Goal: Task Accomplishment & Management: Complete application form

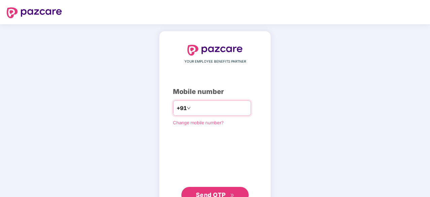
type input "**********"
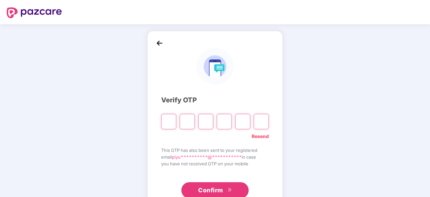
type input "*"
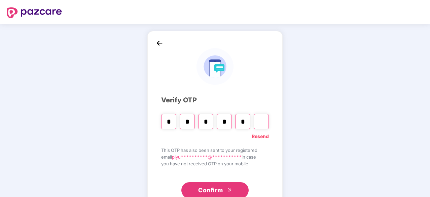
type input "*"
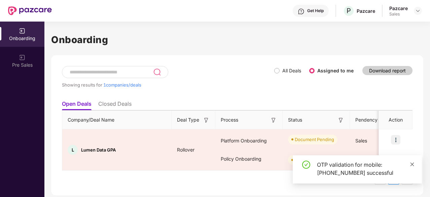
click at [411, 166] on span at bounding box center [412, 164] width 5 height 6
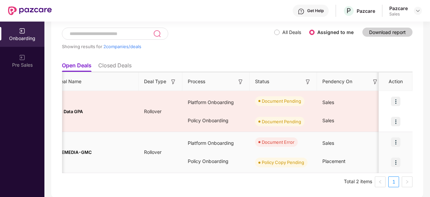
scroll to position [0, 85]
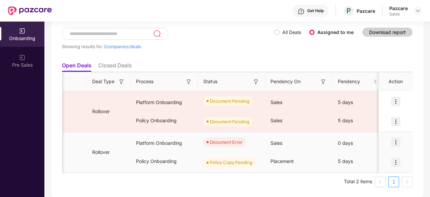
click at [394, 143] on img at bounding box center [395, 141] width 9 height 9
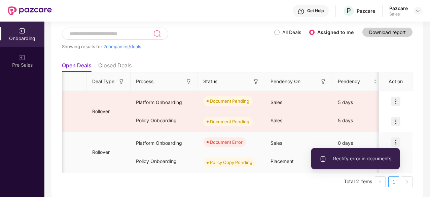
click at [363, 160] on span "Rectify error in documents" at bounding box center [355, 158] width 72 height 7
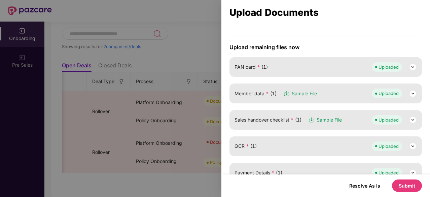
scroll to position [70, 0]
click at [411, 91] on img at bounding box center [413, 93] width 8 height 8
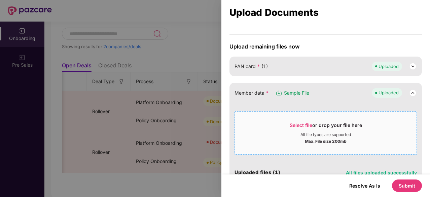
click at [315, 129] on div "Select file or drop your file here" at bounding box center [326, 127] width 72 height 10
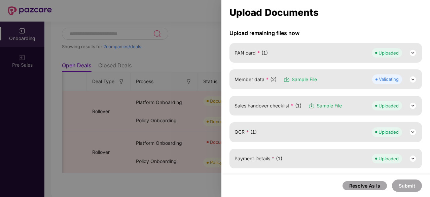
scroll to position [77, 0]
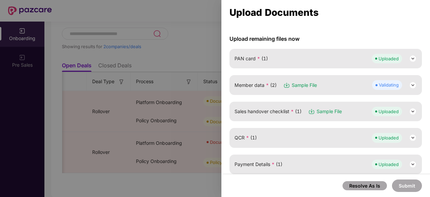
click at [409, 84] on img at bounding box center [413, 85] width 8 height 8
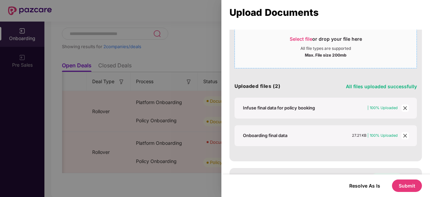
scroll to position [156, 0]
click at [404, 106] on icon "close" at bounding box center [405, 107] width 5 height 5
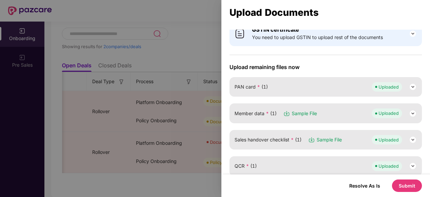
scroll to position [46, 0]
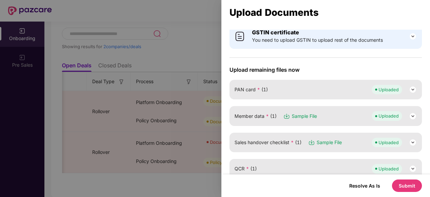
click at [406, 185] on button "Submit" at bounding box center [407, 185] width 30 height 12
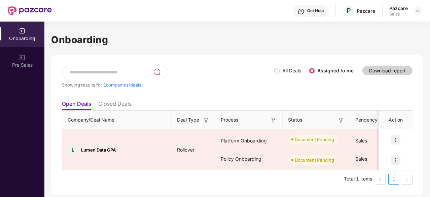
scroll to position [0, 0]
click at [218, 63] on div "Showing results for 1 companies/deals All Deals Assigned to me Download report …" at bounding box center [237, 125] width 372 height 140
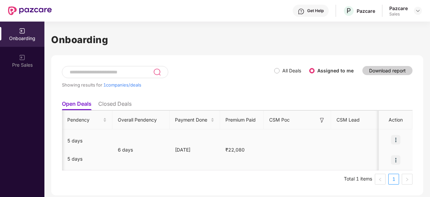
scroll to position [0, 362]
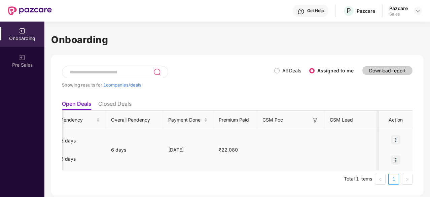
click at [394, 137] on img at bounding box center [395, 139] width 9 height 9
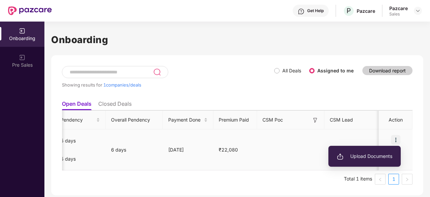
click at [357, 151] on li "Upload Documents" at bounding box center [364, 156] width 72 height 14
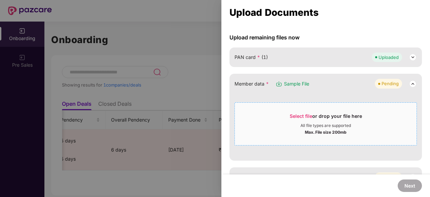
click at [324, 118] on div "Select file or drop your file here" at bounding box center [326, 118] width 72 height 10
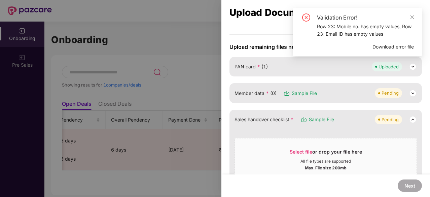
scroll to position [45, 0]
click at [410, 93] on img at bounding box center [413, 93] width 8 height 8
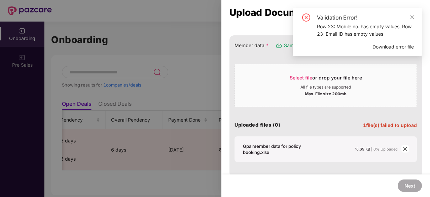
scroll to position [94, 0]
click at [412, 17] on icon "close" at bounding box center [412, 17] width 4 height 4
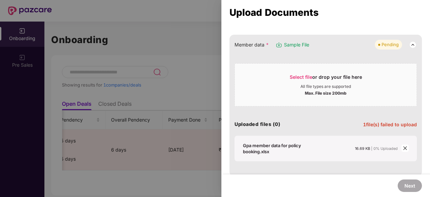
click at [404, 148] on icon "close" at bounding box center [405, 148] width 5 height 5
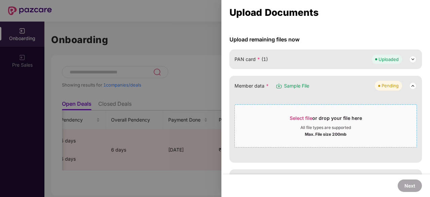
scroll to position [52, 0]
click at [329, 116] on div "Select file or drop your file here" at bounding box center [326, 121] width 72 height 10
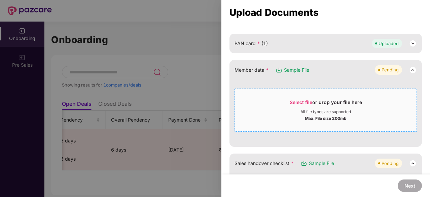
scroll to position [67, 0]
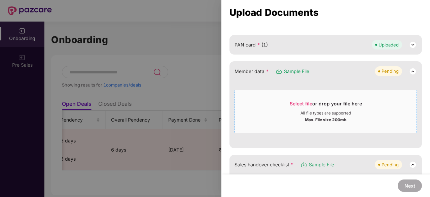
click at [304, 112] on div "All file types are supported" at bounding box center [325, 112] width 50 height 5
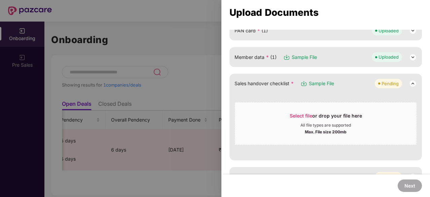
scroll to position [85, 0]
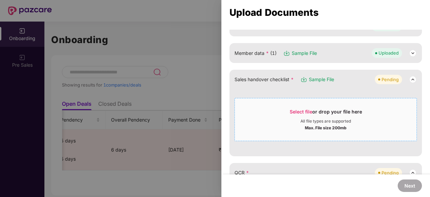
click at [313, 125] on div "Max. File size 200mb" at bounding box center [326, 127] width 42 height 7
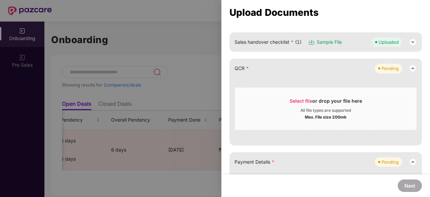
scroll to position [124, 0]
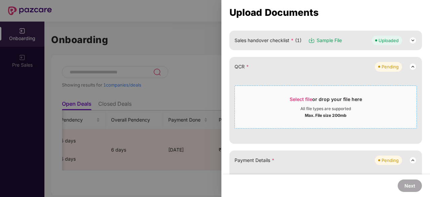
click at [335, 107] on div "All file types are supported" at bounding box center [325, 108] width 50 height 5
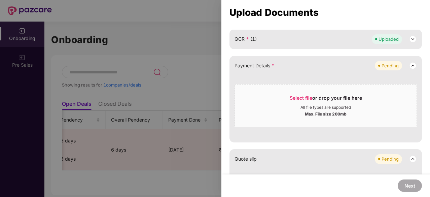
scroll to position [152, 0]
click at [305, 106] on div "All file types are supported" at bounding box center [325, 107] width 50 height 5
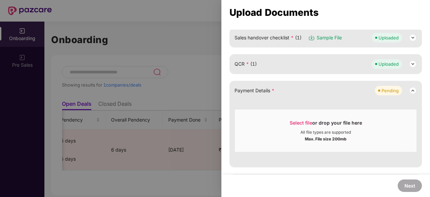
scroll to position [126, 0]
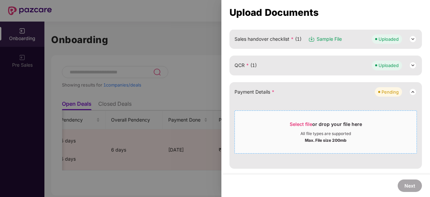
click at [312, 131] on div "All file types are supported" at bounding box center [325, 133] width 50 height 5
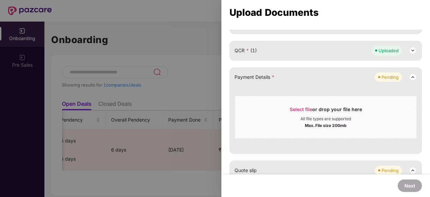
scroll to position [141, 0]
click at [308, 117] on div "All file types are supported" at bounding box center [325, 117] width 50 height 5
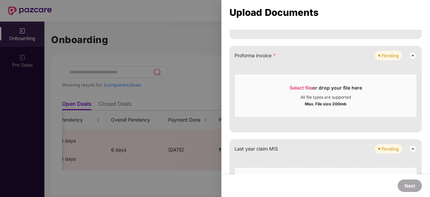
scroll to position [285, 0]
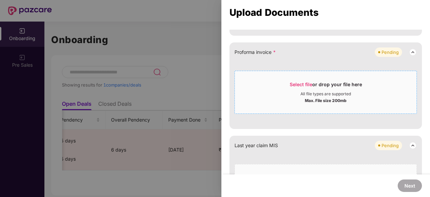
click at [325, 85] on div "Select file or drop your file here" at bounding box center [326, 86] width 72 height 10
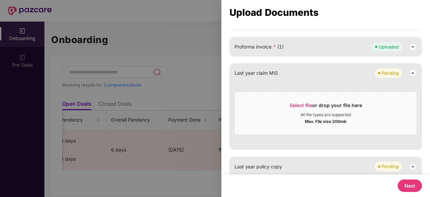
scroll to position [362, 0]
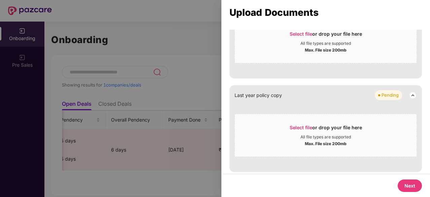
click at [408, 188] on button "Next" at bounding box center [410, 185] width 24 height 12
select select "**********"
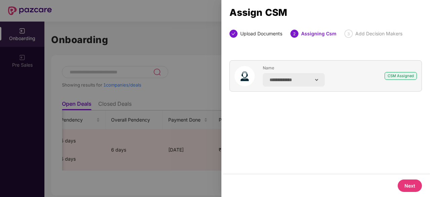
scroll to position [0, 0]
click at [409, 184] on button "Next" at bounding box center [410, 185] width 24 height 12
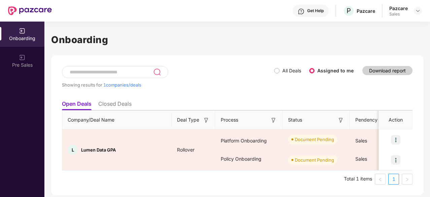
click at [280, 72] on span "All Deals" at bounding box center [291, 70] width 24 height 7
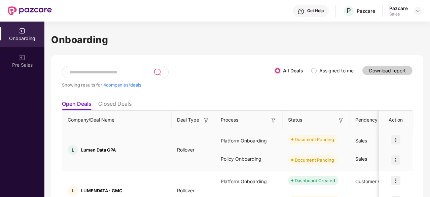
scroll to position [72, 0]
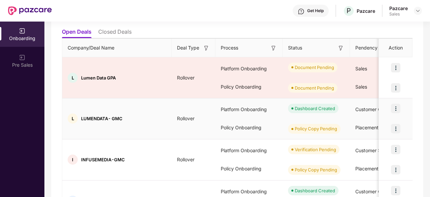
click at [397, 108] on img at bounding box center [395, 108] width 9 height 9
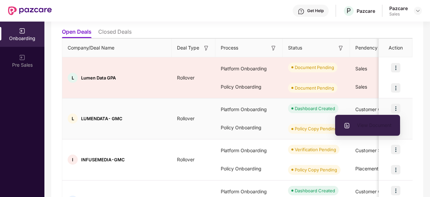
click at [367, 128] on span "View Document" at bounding box center [367, 124] width 48 height 7
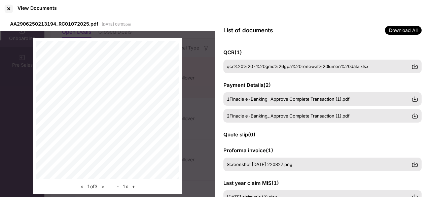
scroll to position [136, 0]
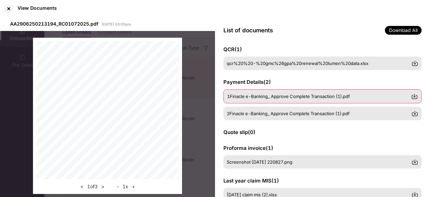
click at [416, 96] on img at bounding box center [414, 96] width 7 height 7
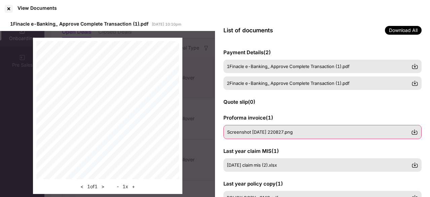
scroll to position [166, 0]
click at [418, 132] on div "Screenshot 2025-10-04 220827.png" at bounding box center [322, 131] width 198 height 14
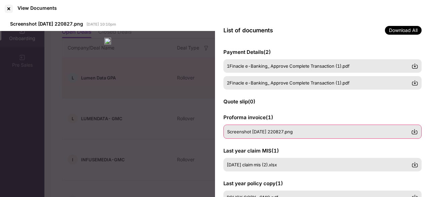
click at [414, 133] on img at bounding box center [414, 131] width 7 height 7
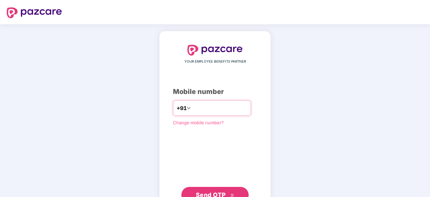
type input "**********"
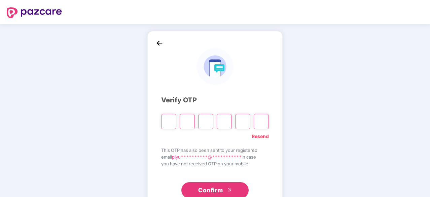
type input "*"
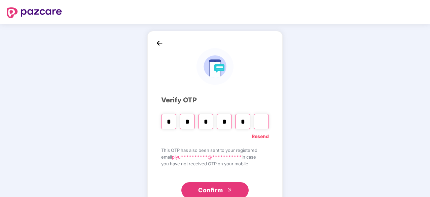
type input "*"
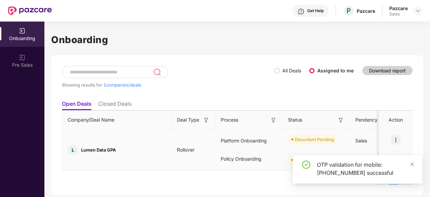
click at [398, 138] on img at bounding box center [395, 139] width 9 height 9
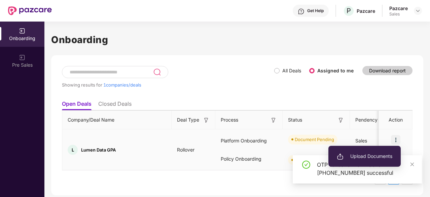
click at [371, 158] on span "Upload Documents" at bounding box center [364, 155] width 55 height 7
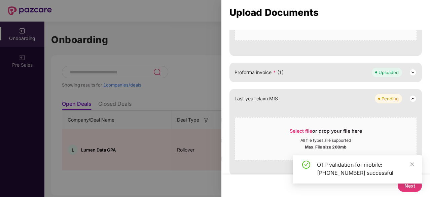
scroll to position [334, 0]
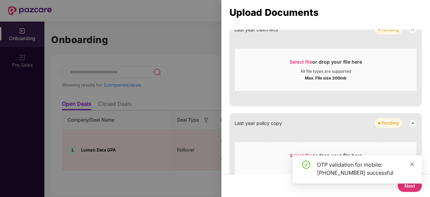
click at [413, 163] on icon "close" at bounding box center [412, 164] width 4 height 4
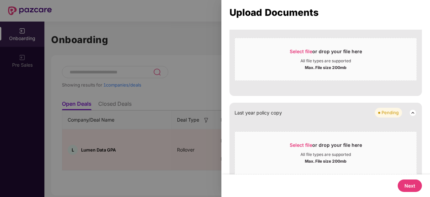
scroll to position [362, 0]
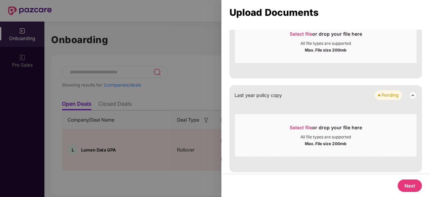
click at [411, 187] on button "Next" at bounding box center [410, 185] width 24 height 12
select select "**********"
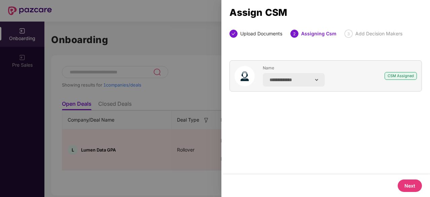
scroll to position [0, 0]
click at [418, 189] on button "Next" at bounding box center [410, 185] width 24 height 12
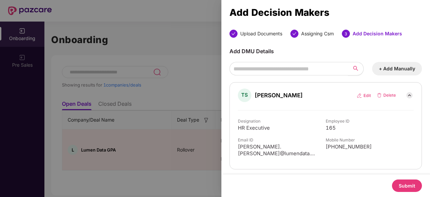
click at [407, 185] on button "Submit" at bounding box center [407, 185] width 30 height 12
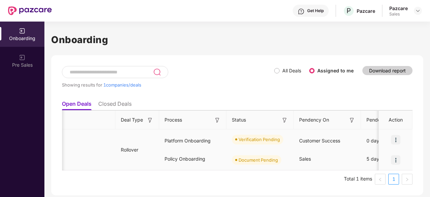
scroll to position [0, 55]
click at [399, 161] on img at bounding box center [395, 159] width 9 height 9
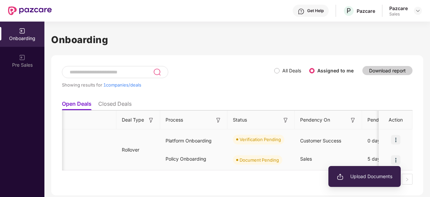
click at [371, 179] on span "Upload Documents" at bounding box center [364, 176] width 55 height 7
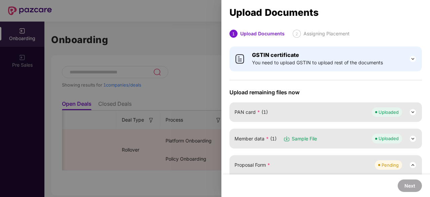
click at [183, 73] on div at bounding box center [215, 98] width 430 height 197
